Goal: Task Accomplishment & Management: Use online tool/utility

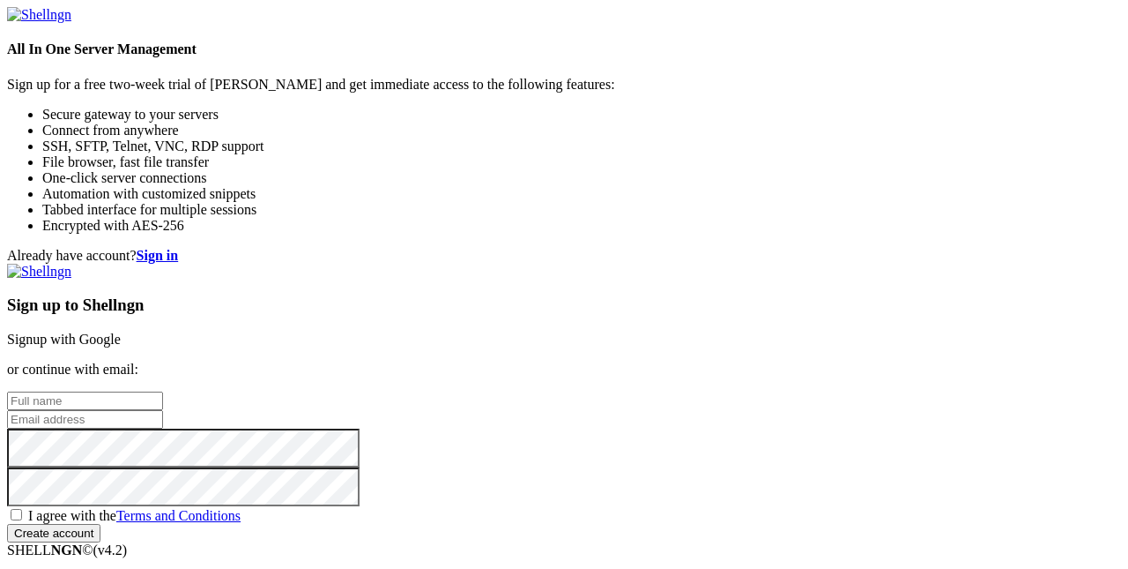
click at [121, 331] on link "Signup with Google" at bounding box center [64, 338] width 114 height 15
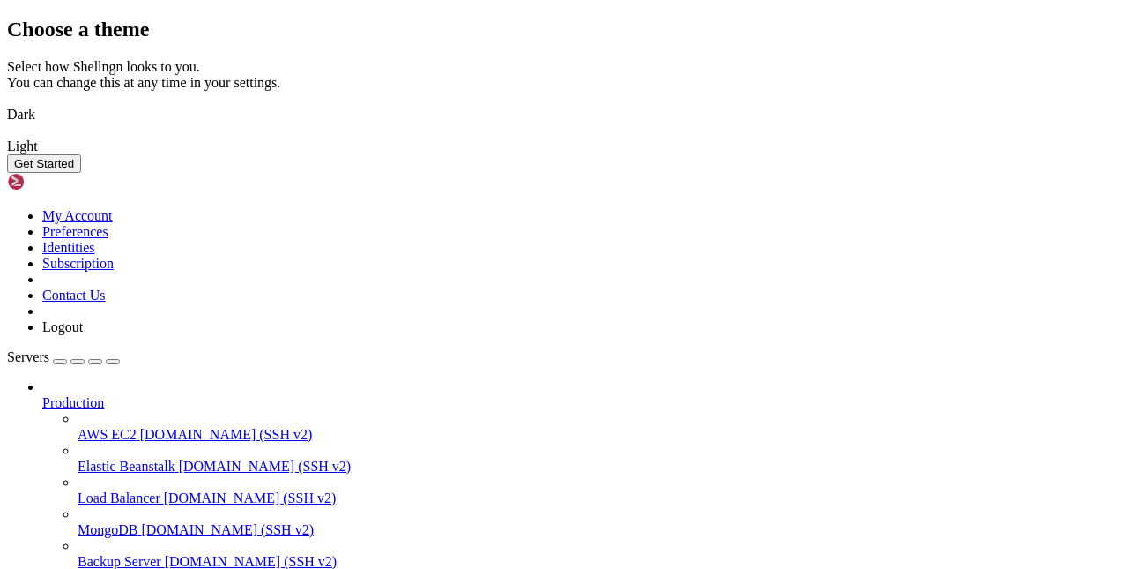
click at [7, 103] on img at bounding box center [7, 103] width 0 height 0
click at [81, 173] on button "Get Started" at bounding box center [44, 163] width 74 height 19
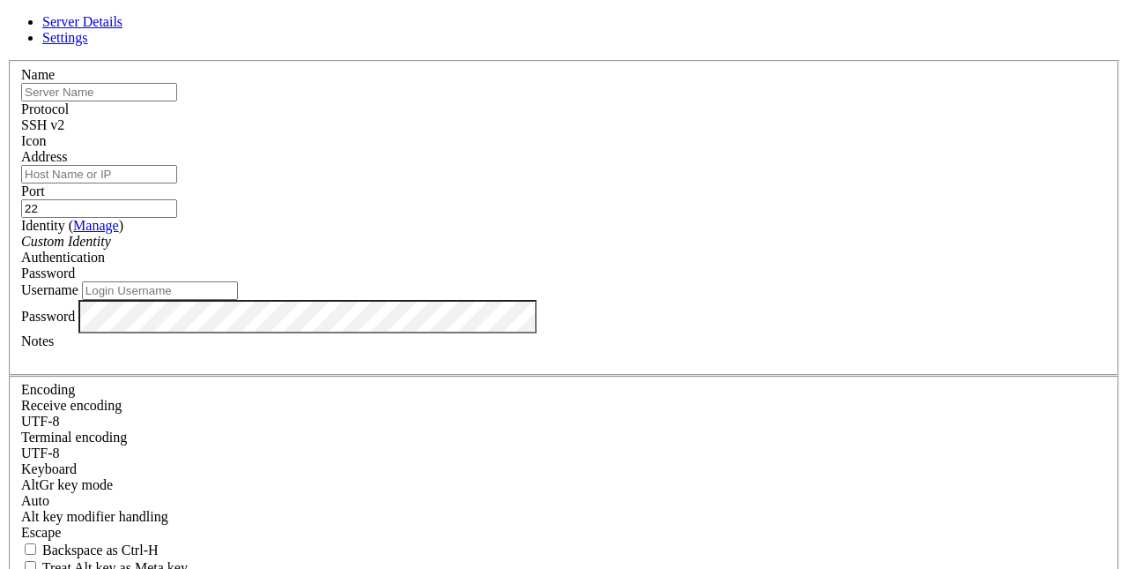
click at [177, 101] on input "text" at bounding box center [99, 92] width 156 height 19
type input "segfault"
click at [177, 183] on input "Address" at bounding box center [99, 174] width 156 height 19
type input "[DOMAIN_NAME]"
click at [238, 300] on input "Username" at bounding box center [160, 290] width 156 height 19
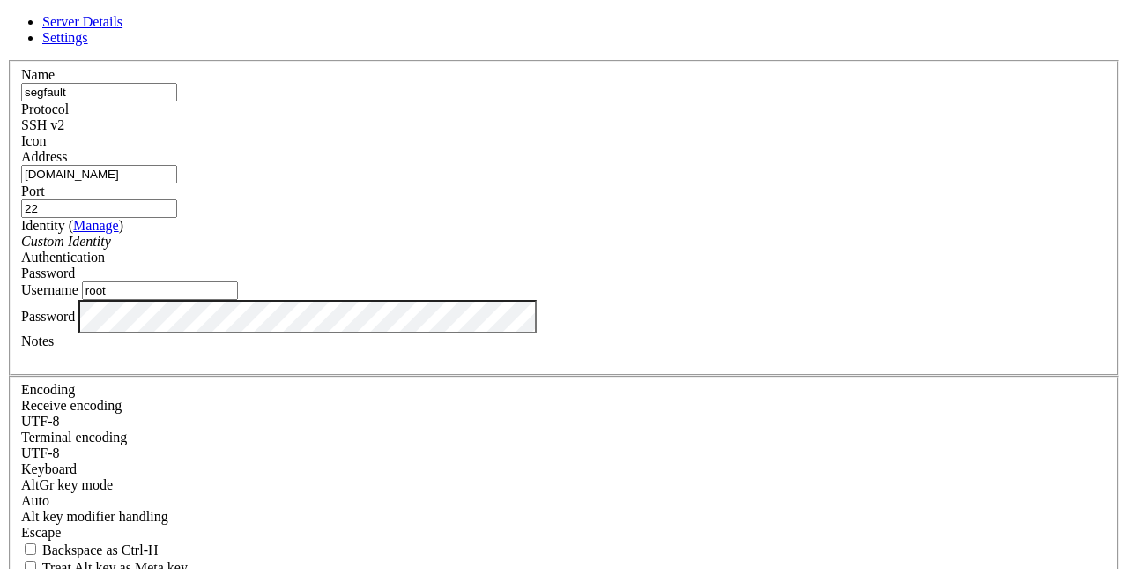
type input "root"
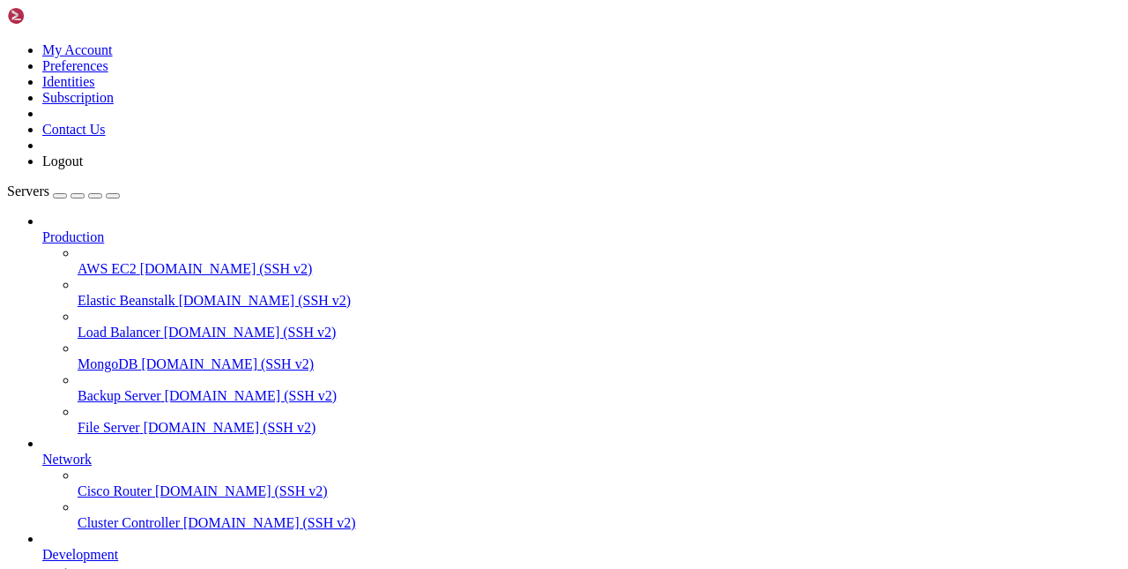
scroll to position [143, 0]
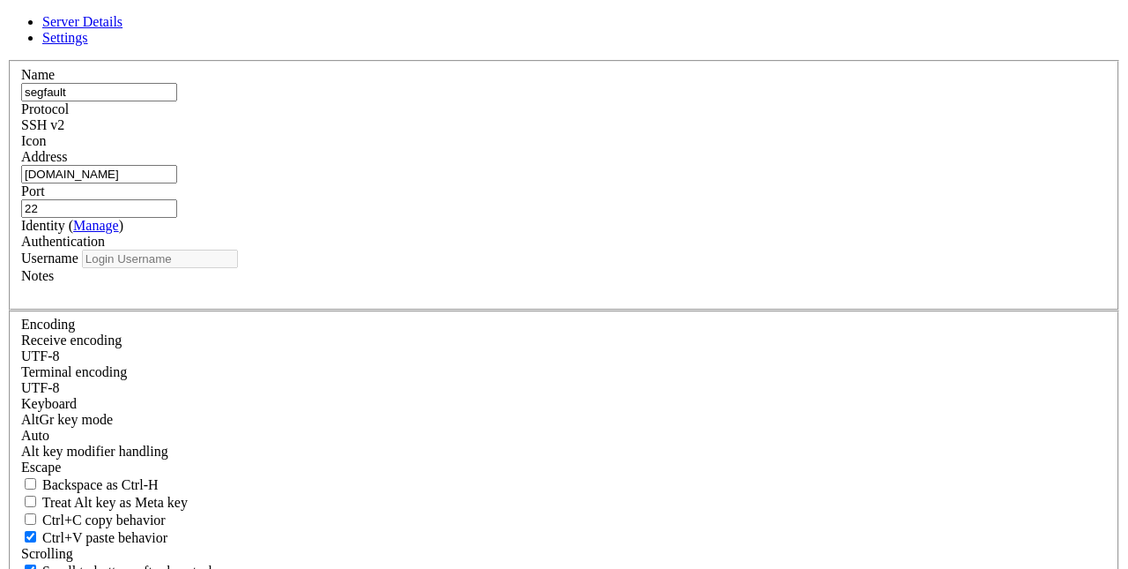
type input "root"
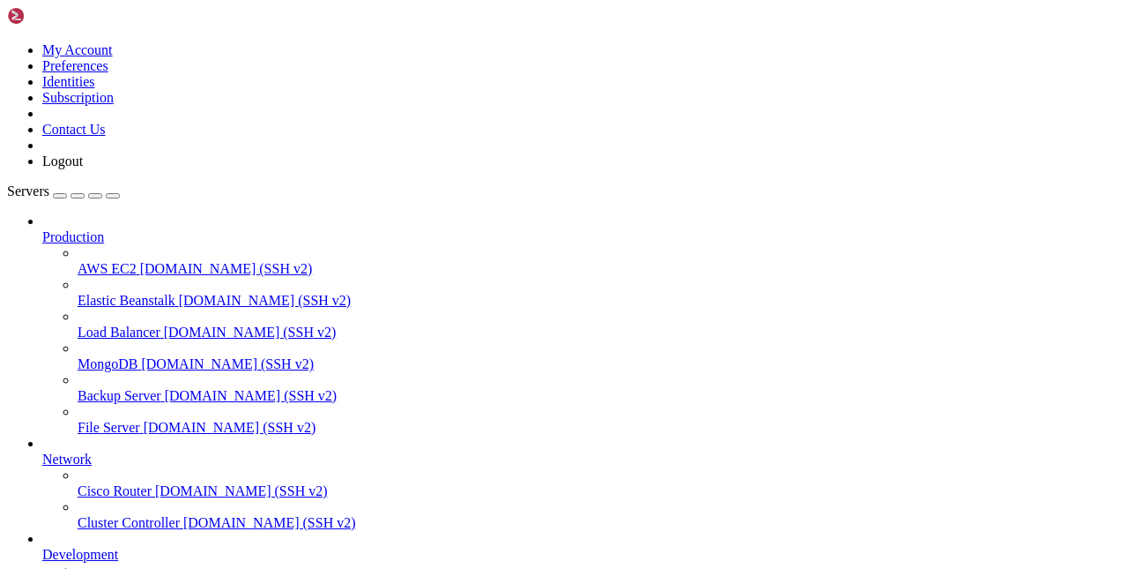
drag, startPoint x: 294, startPoint y: 1142, endPoint x: 301, endPoint y: 1151, distance: 11.3
